Goal: Task Accomplishment & Management: Complete application form

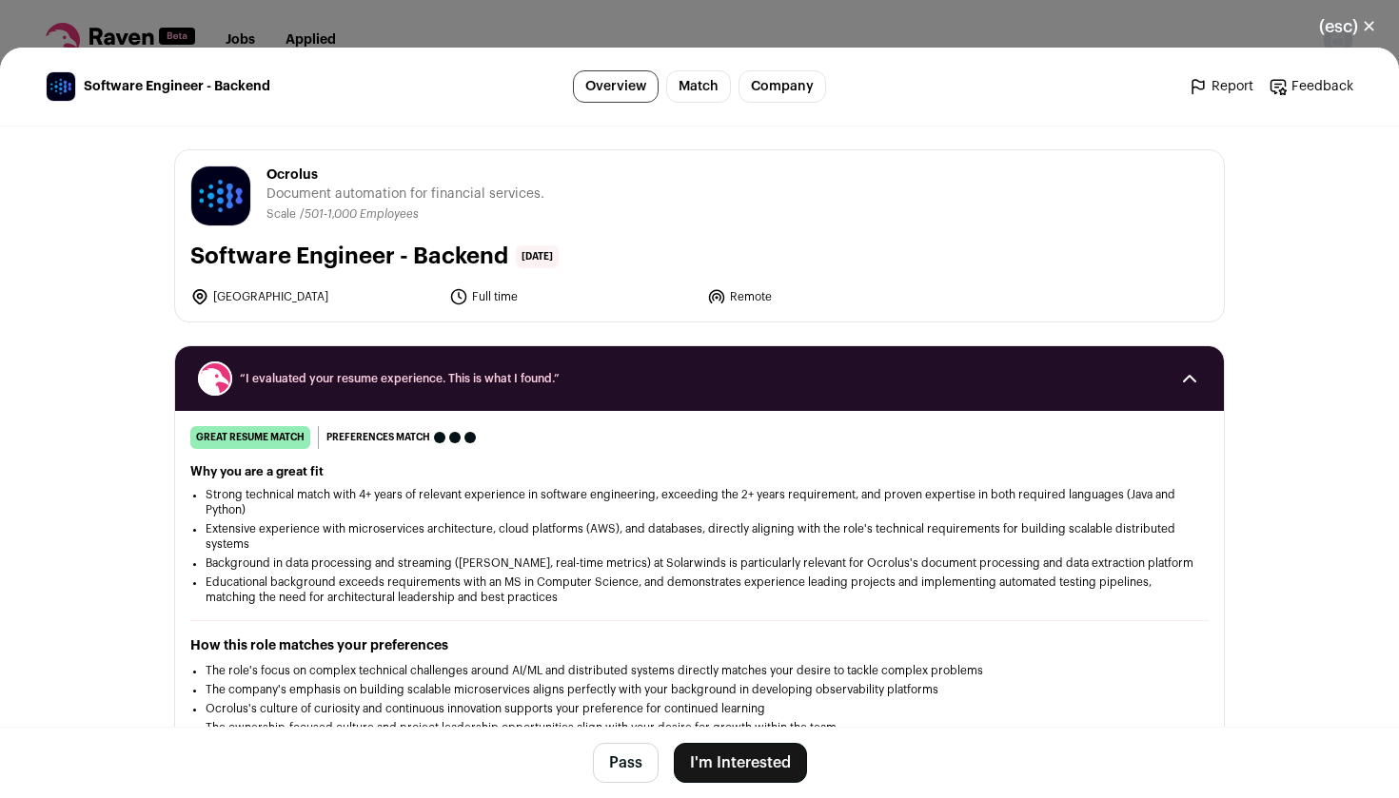
click at [714, 760] on button "I'm Interested" at bounding box center [740, 763] width 133 height 40
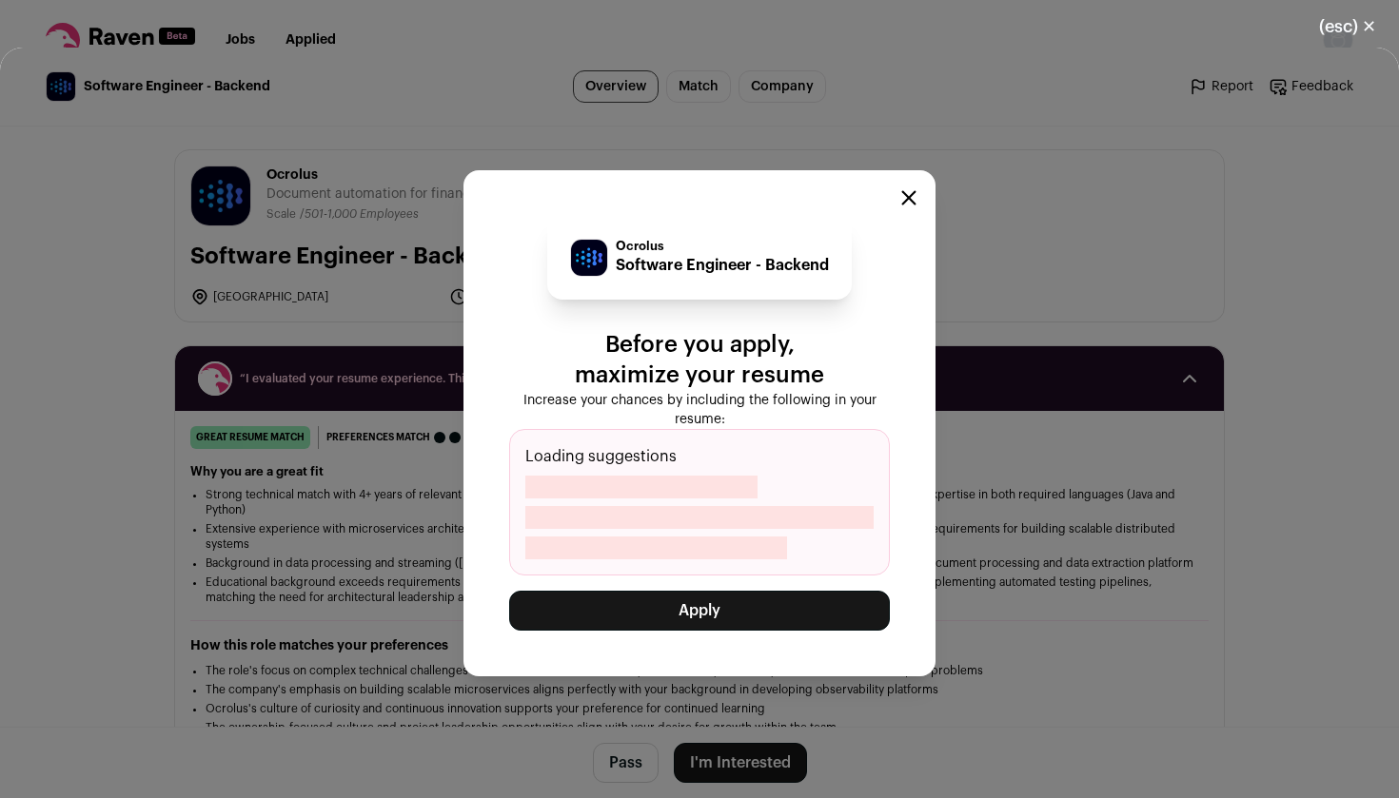
click at [765, 608] on button "Apply" at bounding box center [699, 611] width 381 height 40
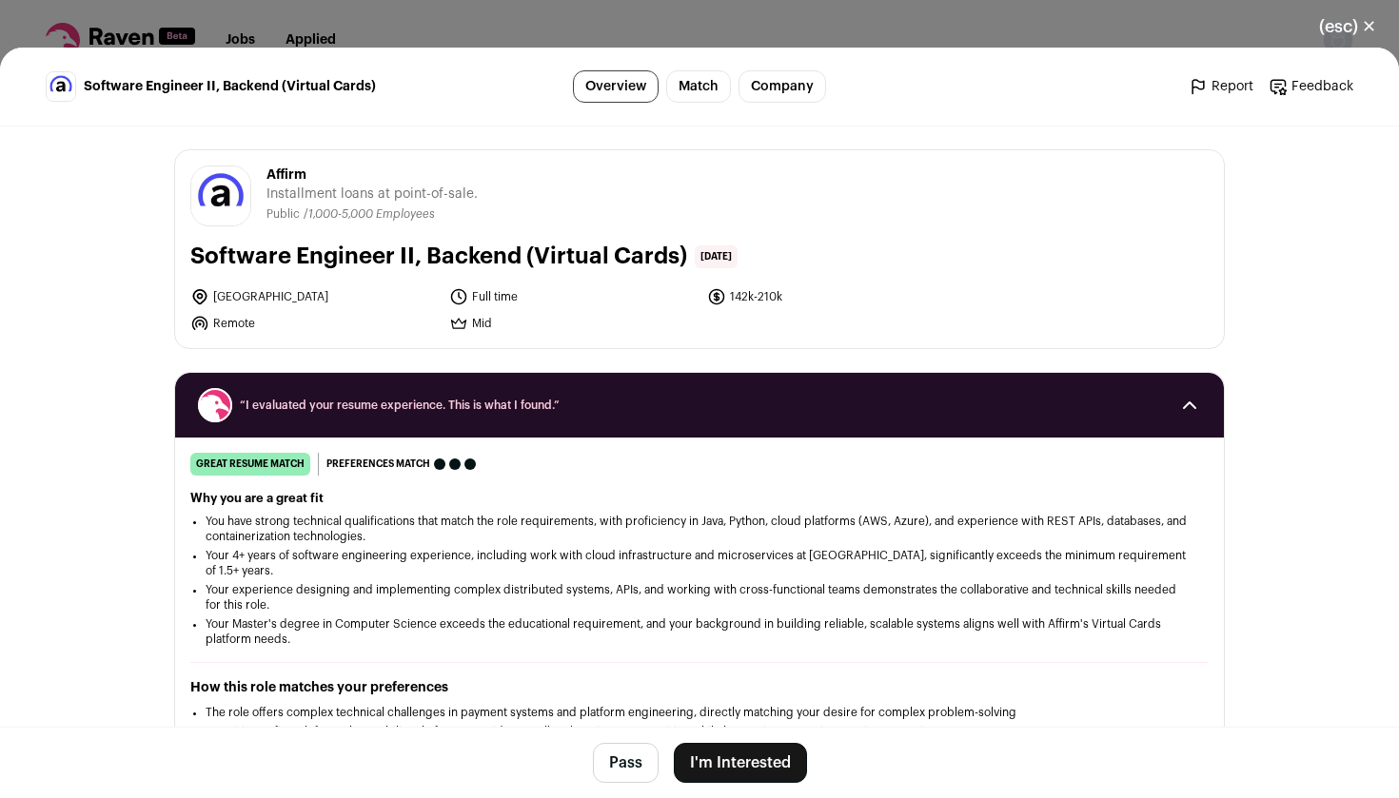
click at [735, 756] on button "I'm Interested" at bounding box center [740, 763] width 133 height 40
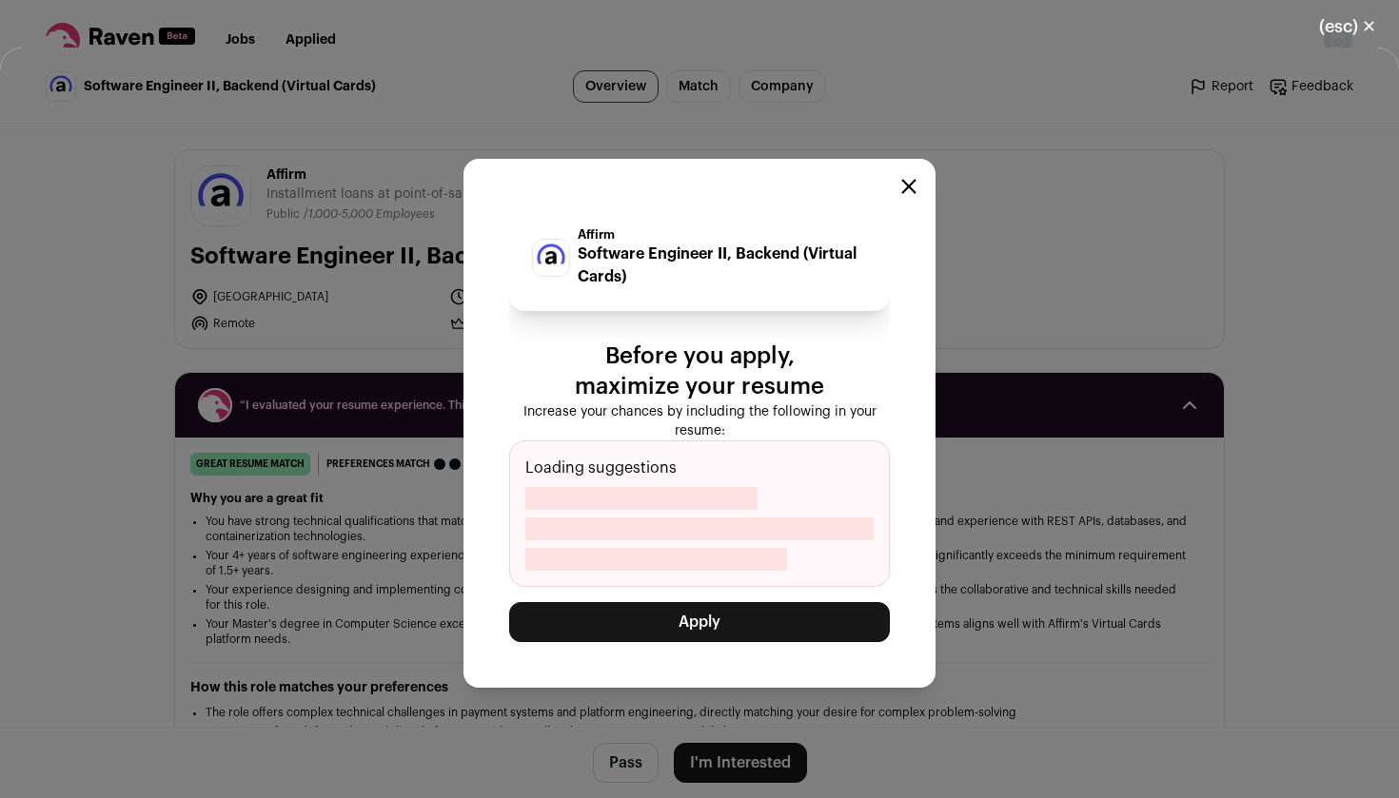
click at [701, 628] on button "Apply" at bounding box center [699, 622] width 381 height 40
